Goal: Task Accomplishment & Management: Use online tool/utility

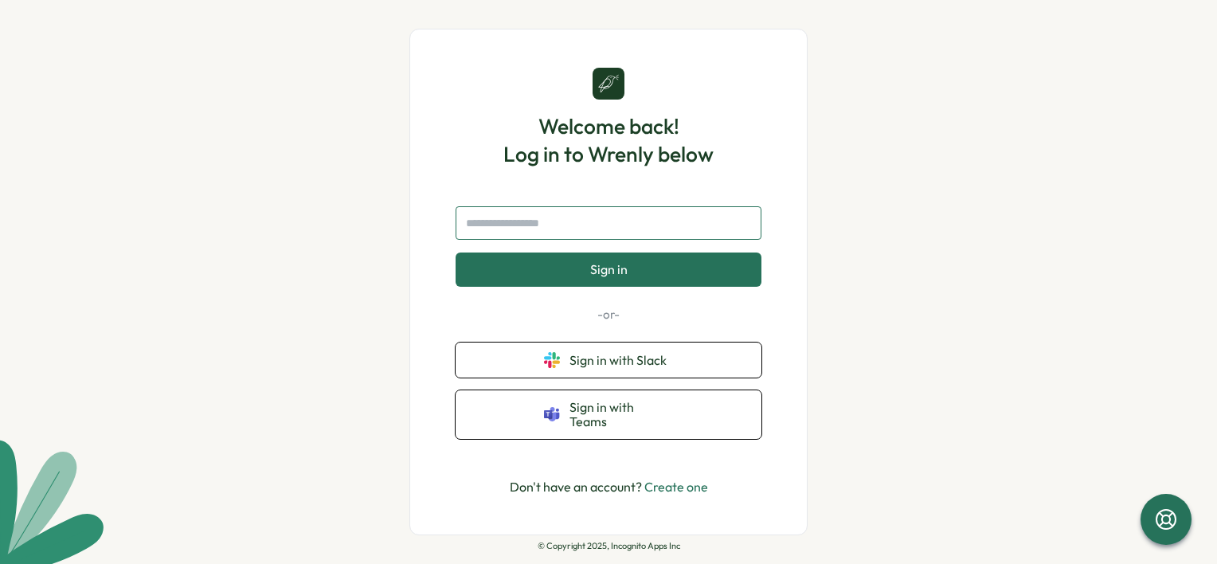
click at [555, 225] on input "text" at bounding box center [609, 222] width 306 height 33
type input "**********"
click at [570, 286] on button "Sign in" at bounding box center [609, 268] width 306 height 33
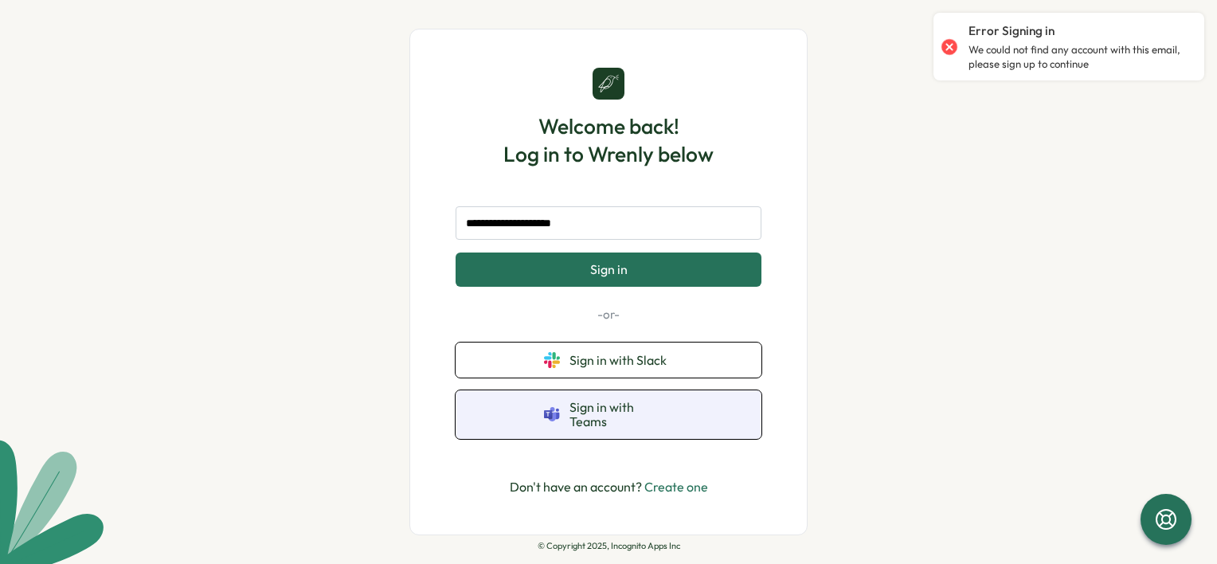
click at [664, 417] on span "Sign in with Teams" at bounding box center [622, 414] width 104 height 29
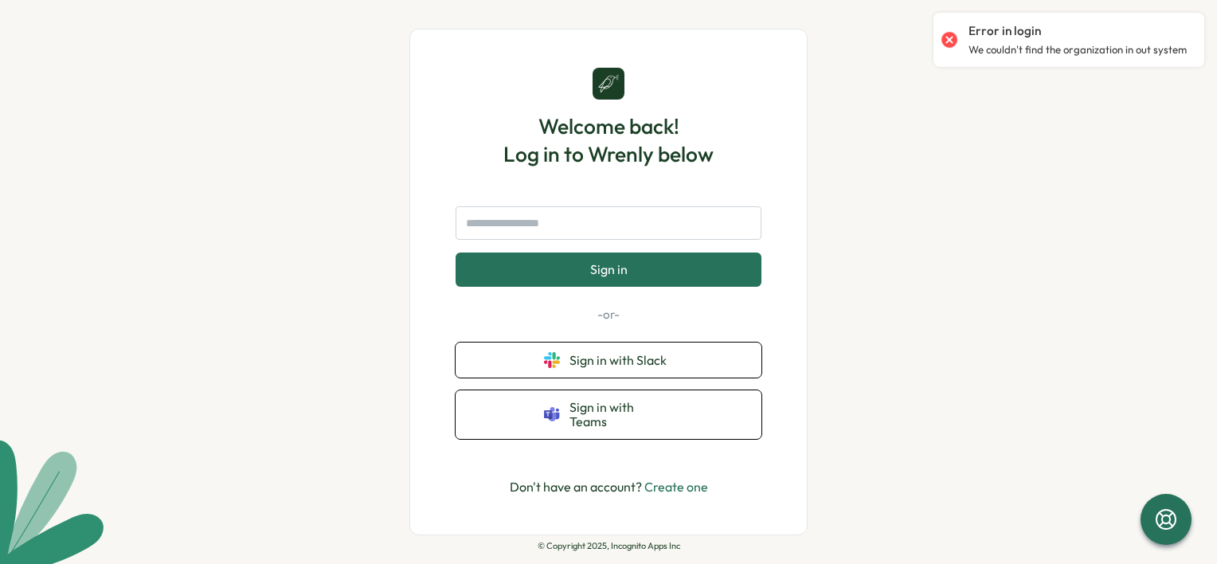
click at [675, 479] on link "Create one" at bounding box center [676, 487] width 64 height 16
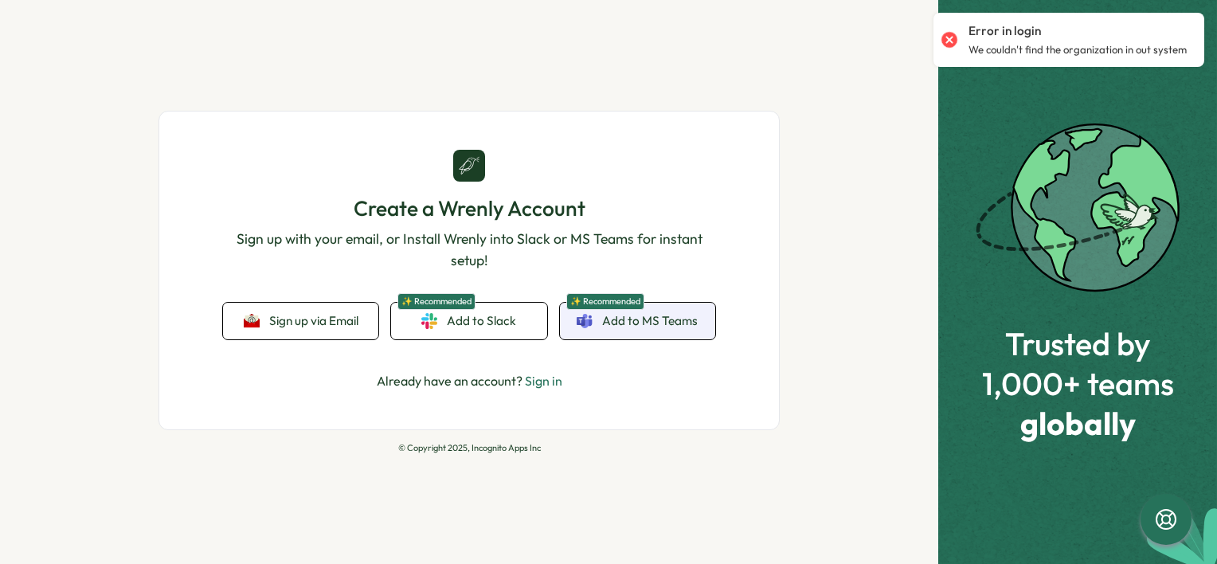
click at [634, 327] on span "Add to MS Teams" at bounding box center [650, 321] width 96 height 18
